Goal: Task Accomplishment & Management: Use online tool/utility

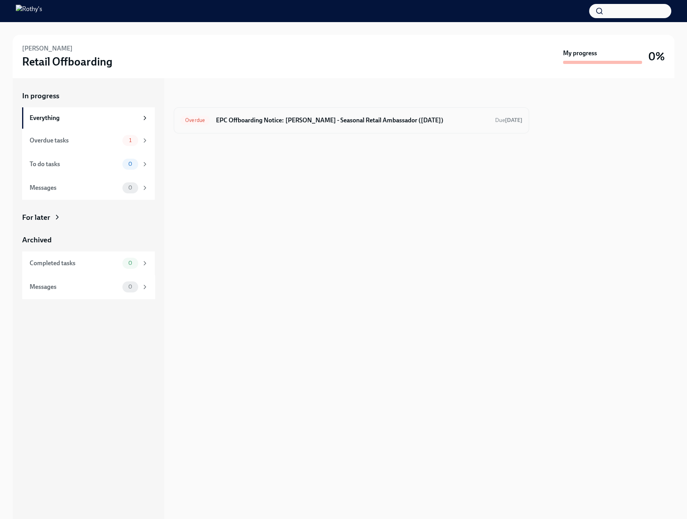
click at [267, 120] on h6 "EPC Offboarding Notice: [PERSON_NAME] - Seasonal Retail Ambassador ([DATE])" at bounding box center [352, 120] width 273 height 9
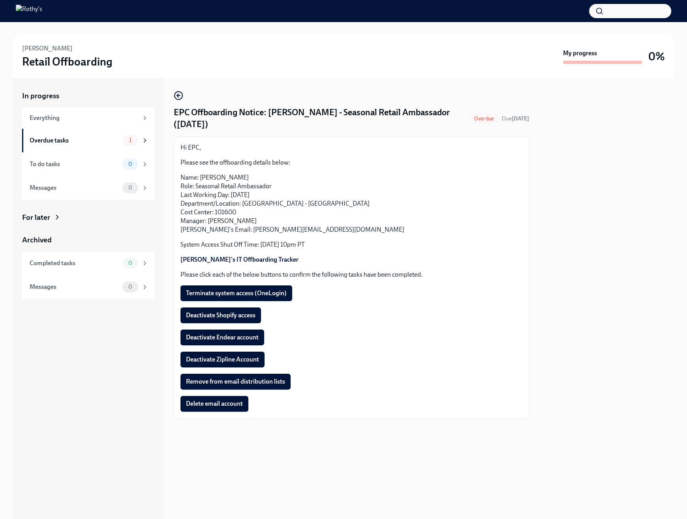
drag, startPoint x: 249, startPoint y: 295, endPoint x: 212, endPoint y: 325, distance: 47.4
click at [248, 296] on span "Terminate system access (OneLogin)" at bounding box center [236, 293] width 101 height 8
click at [212, 325] on div "Hi EPC, Please see the offboarding details below: Name: [PERSON_NAME] Role: Sea…" at bounding box center [351, 277] width 342 height 268
click at [228, 316] on span "Deactivate Shopify access" at bounding box center [220, 315] width 69 height 8
click at [228, 337] on span "Deactivate Endear account" at bounding box center [222, 337] width 73 height 8
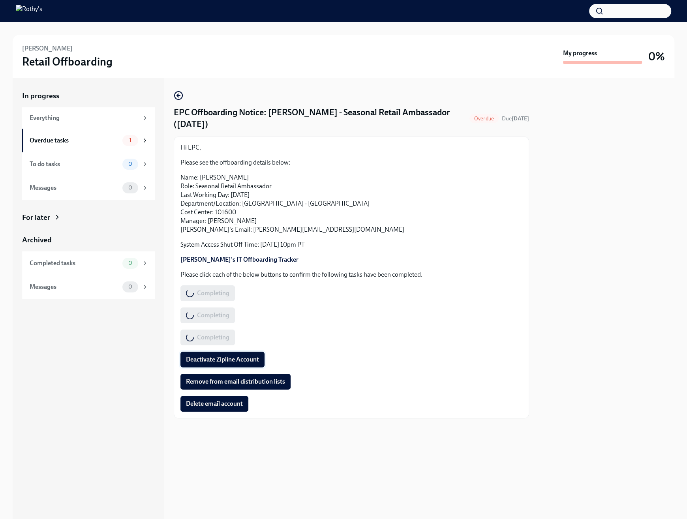
click at [230, 352] on button "Deactivate Zipline Account" at bounding box center [222, 360] width 84 height 16
click at [230, 367] on div "Completing" at bounding box center [207, 360] width 54 height 16
click at [230, 382] on span "Remove from email distribution lists" at bounding box center [235, 382] width 99 height 8
click at [224, 397] on div "Delete email account" at bounding box center [214, 404] width 68 height 16
click at [224, 401] on span "Delete email account" at bounding box center [214, 404] width 57 height 8
